Goal: Task Accomplishment & Management: Use online tool/utility

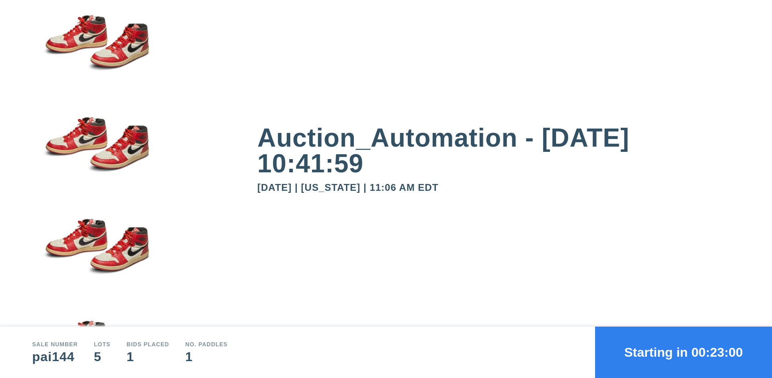
click at [683, 352] on button "Starting in 00:23:00" at bounding box center [683, 352] width 177 height 51
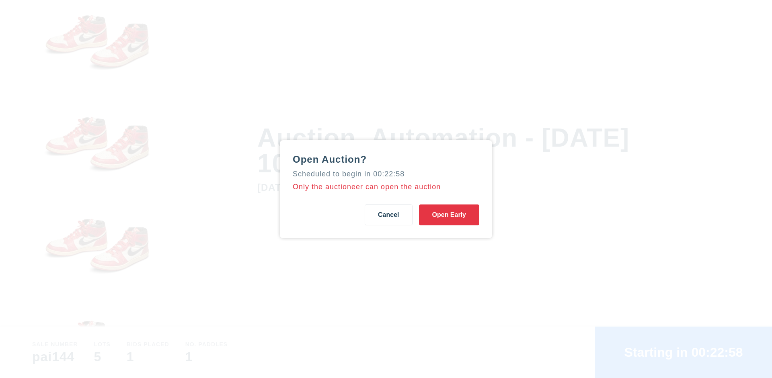
click at [449, 215] on button "Open Early" at bounding box center [449, 215] width 60 height 21
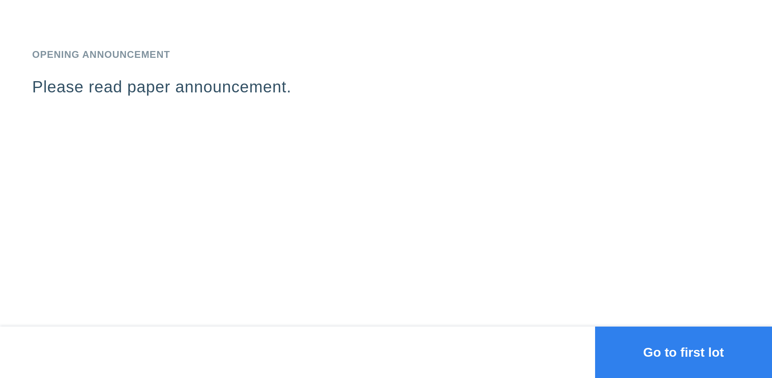
click at [683, 352] on button "Go to first lot" at bounding box center [683, 352] width 177 height 51
